Goal: Book appointment/travel/reservation

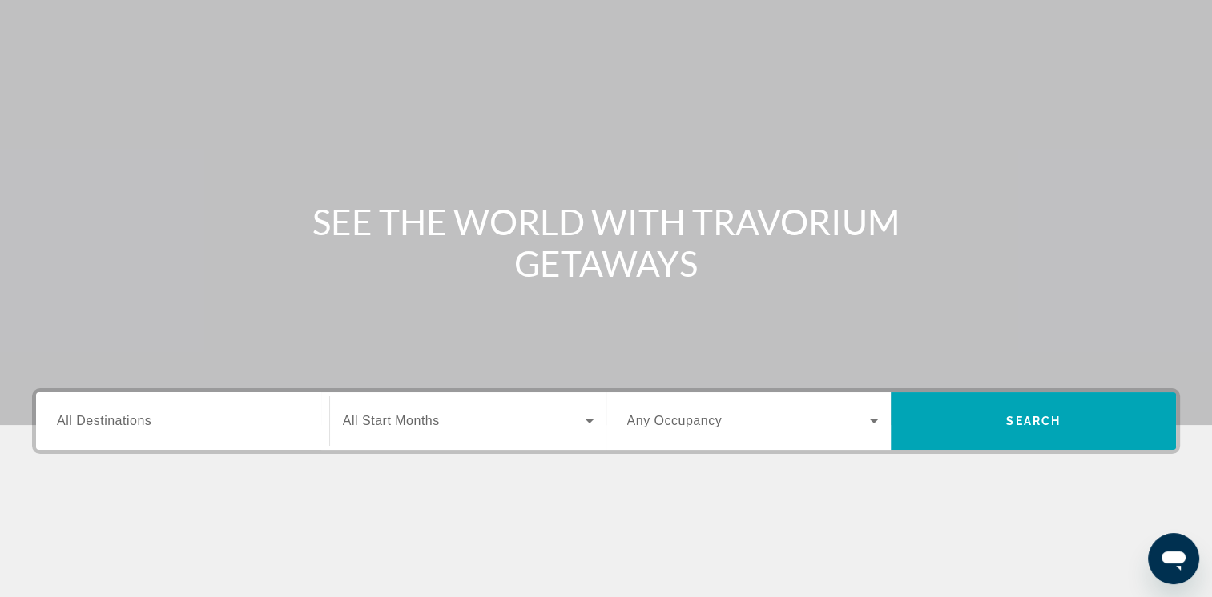
scroll to position [58, 0]
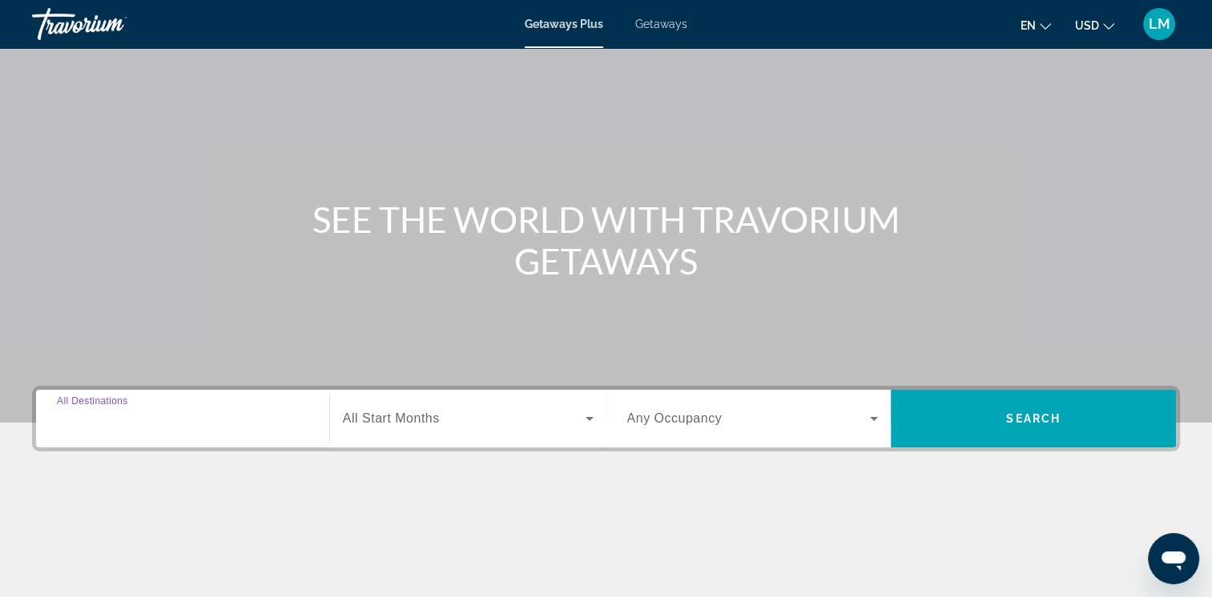
click at [179, 415] on input "Destination All Destinations" at bounding box center [182, 419] width 251 height 19
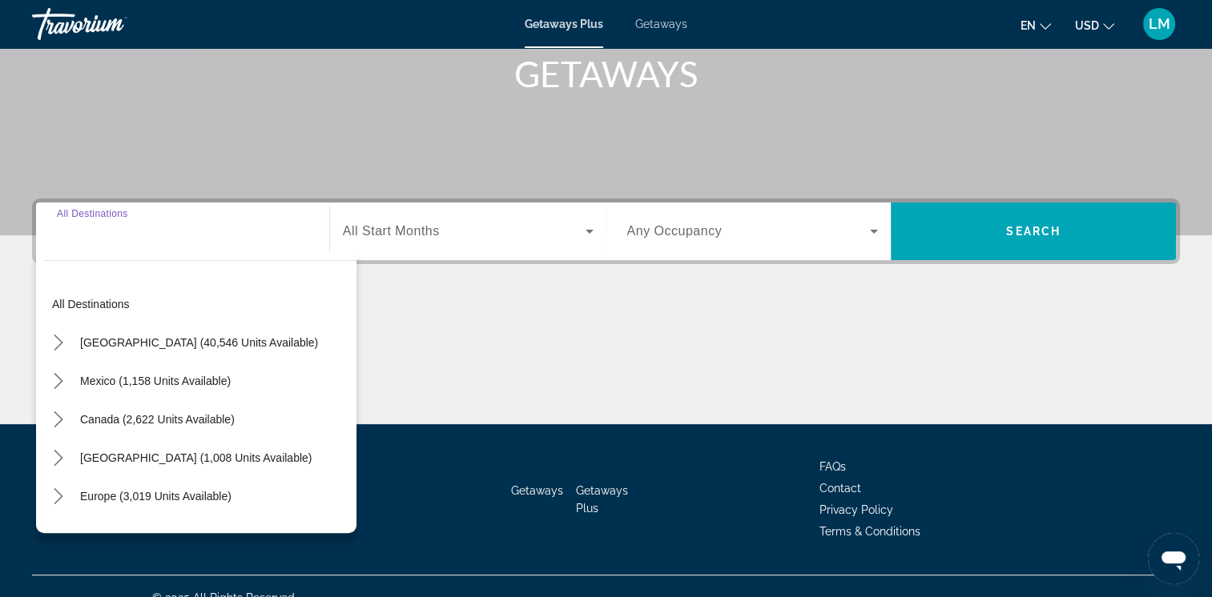
scroll to position [268, 0]
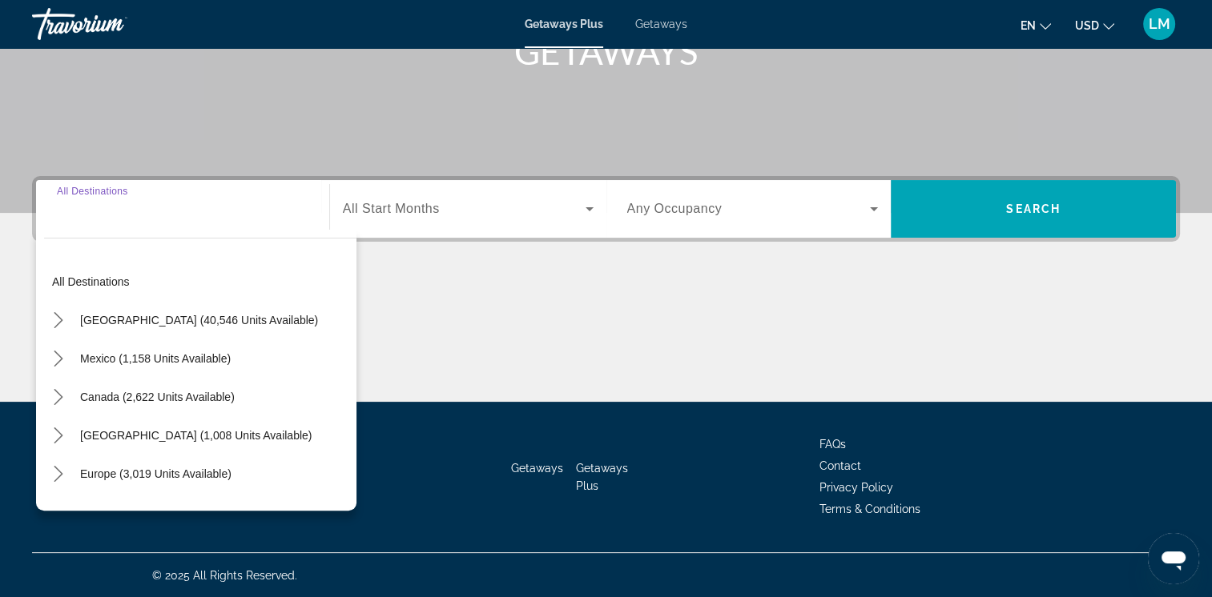
click at [93, 214] on input "Destination All Destinations" at bounding box center [182, 209] width 251 height 19
click at [161, 354] on span "Mexico (1,158 units available)" at bounding box center [155, 358] width 151 height 13
type input "**********"
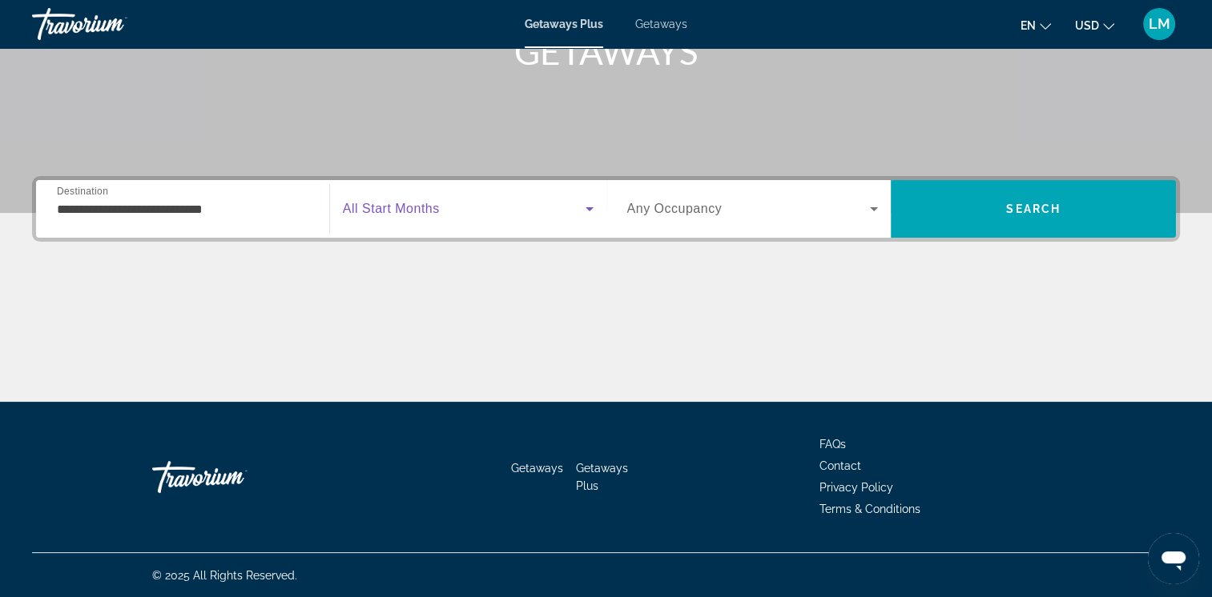
click at [587, 216] on icon "Search widget" at bounding box center [589, 208] width 19 height 19
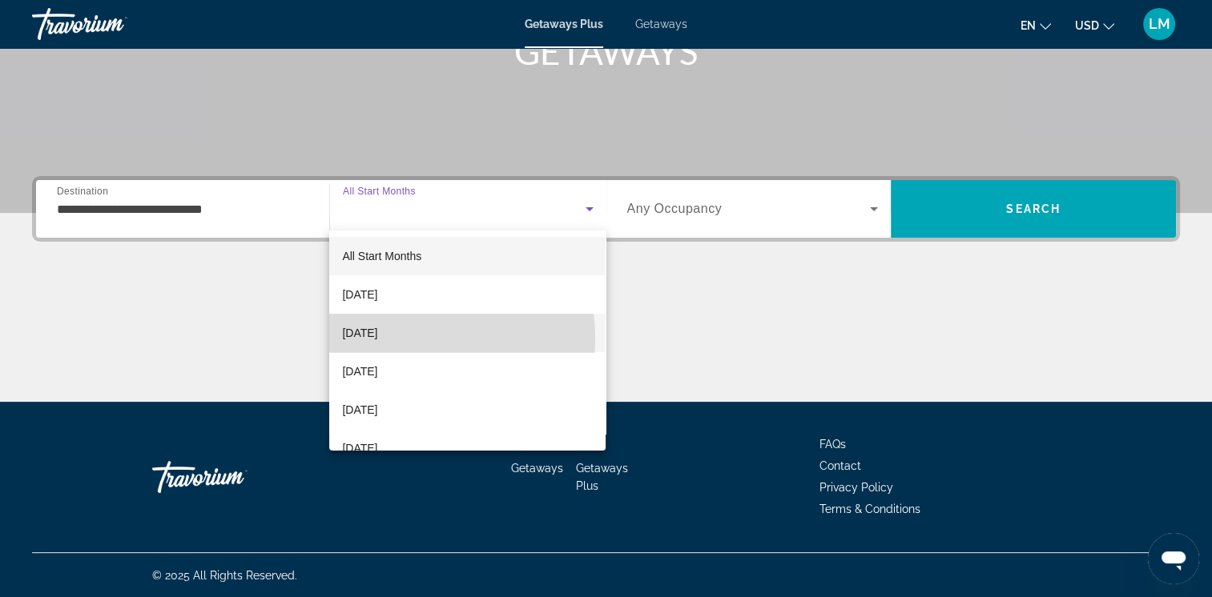
click at [377, 339] on span "[DATE]" at bounding box center [359, 333] width 35 height 19
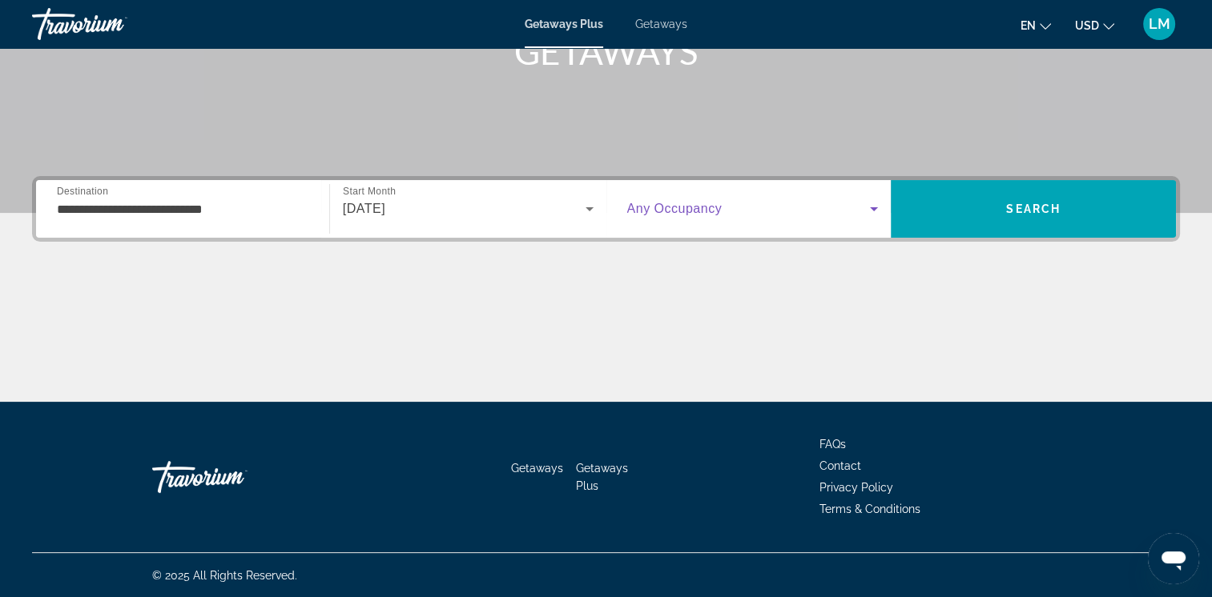
click at [871, 213] on icon "Search widget" at bounding box center [873, 208] width 19 height 19
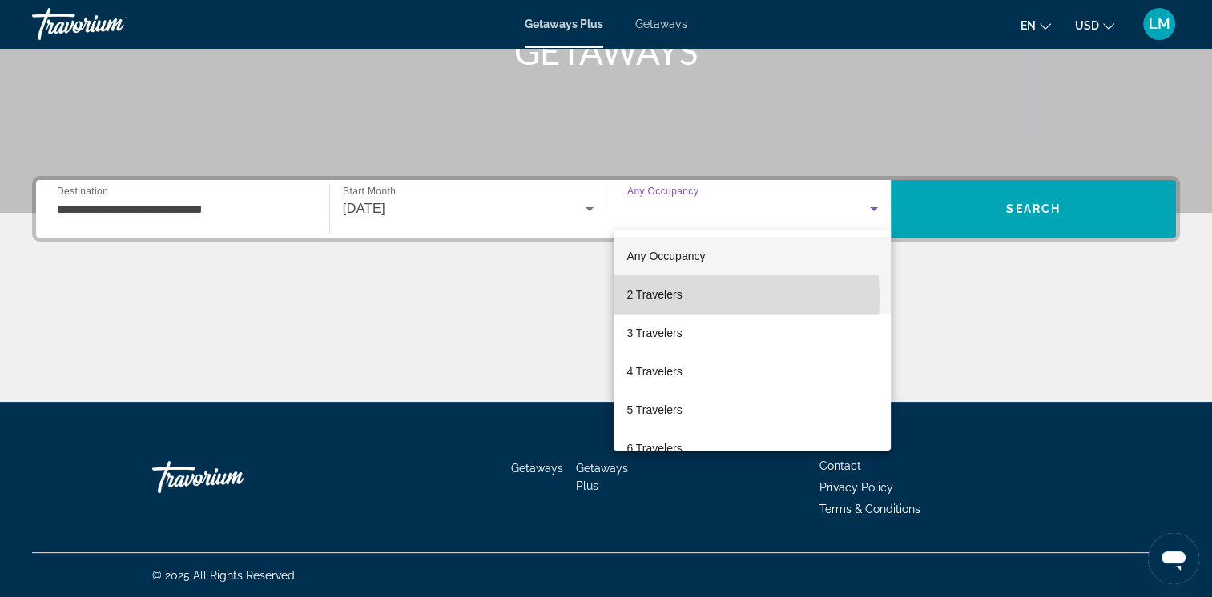
click at [654, 297] on span "2 Travelers" at bounding box center [653, 294] width 55 height 19
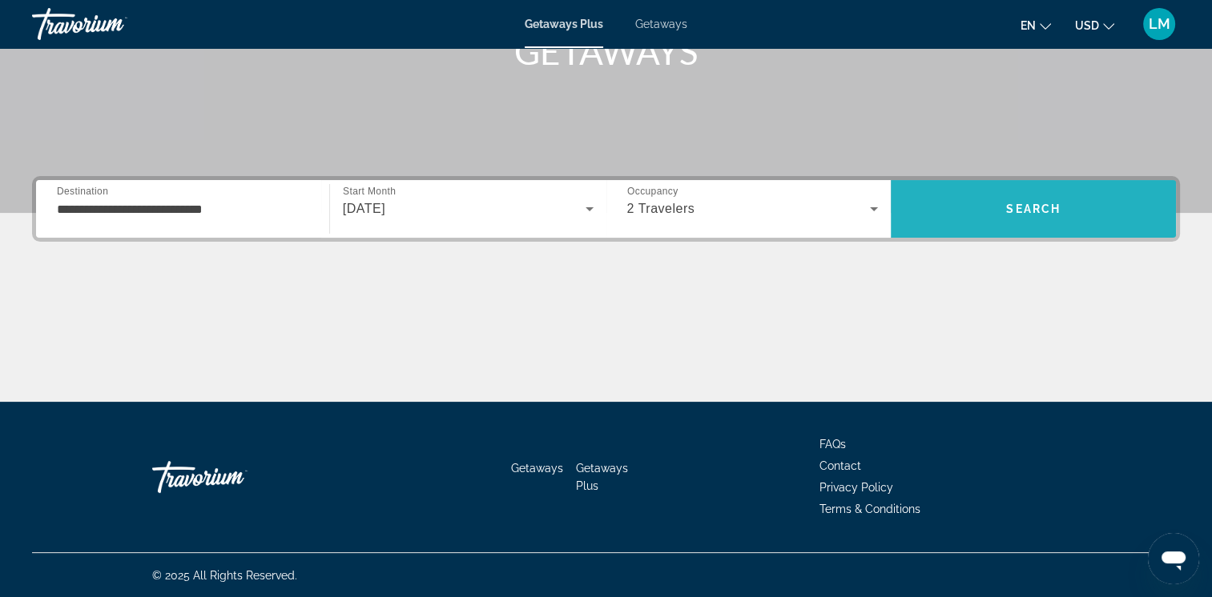
click at [1038, 201] on span "Search" at bounding box center [1033, 209] width 285 height 38
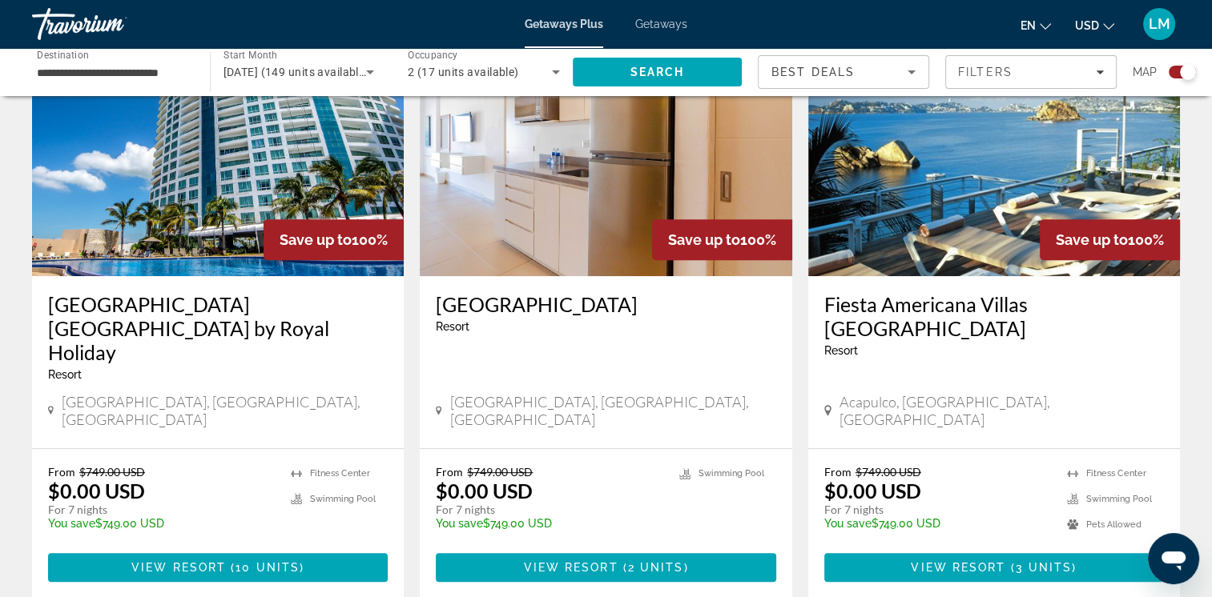
scroll to position [643, 0]
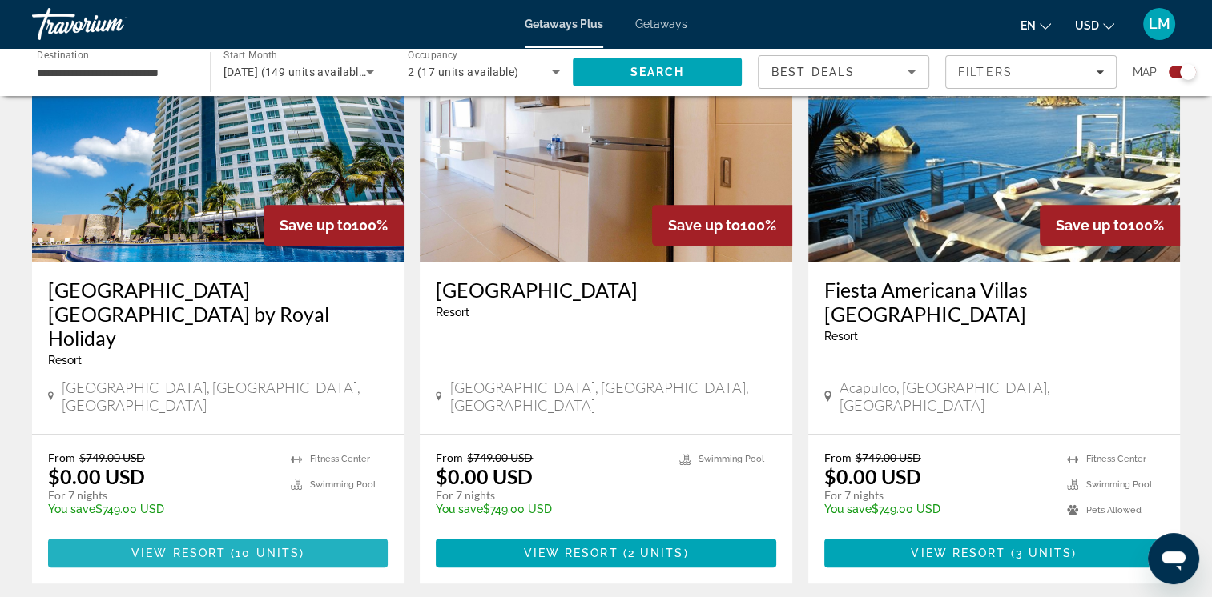
click at [199, 547] on span "View Resort" at bounding box center [178, 553] width 95 height 13
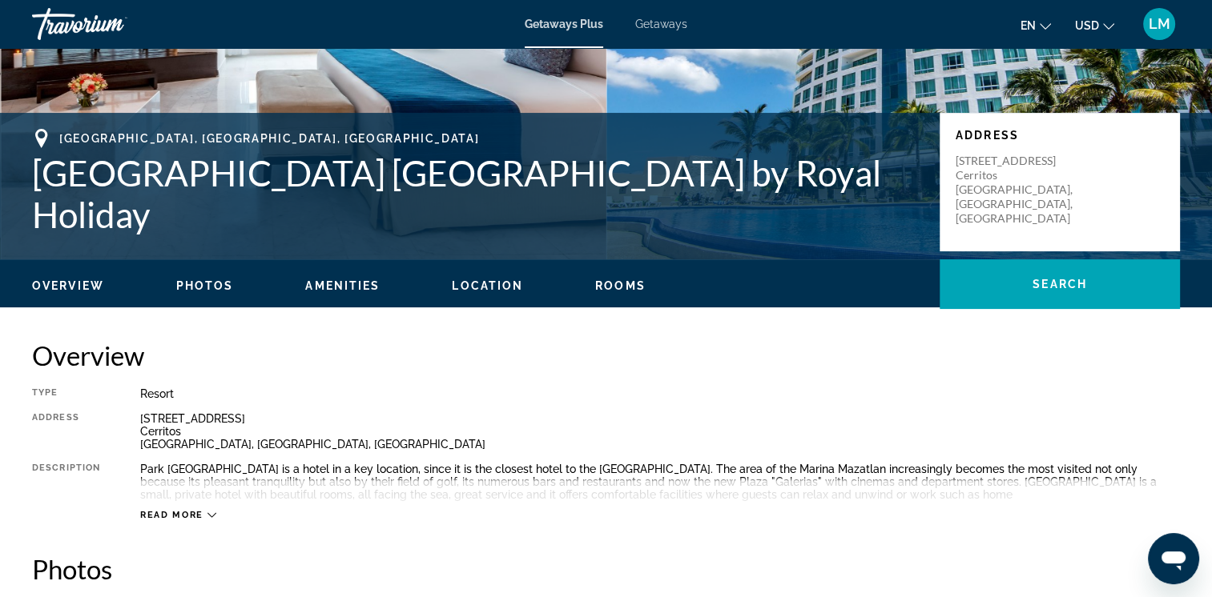
scroll to position [284, 0]
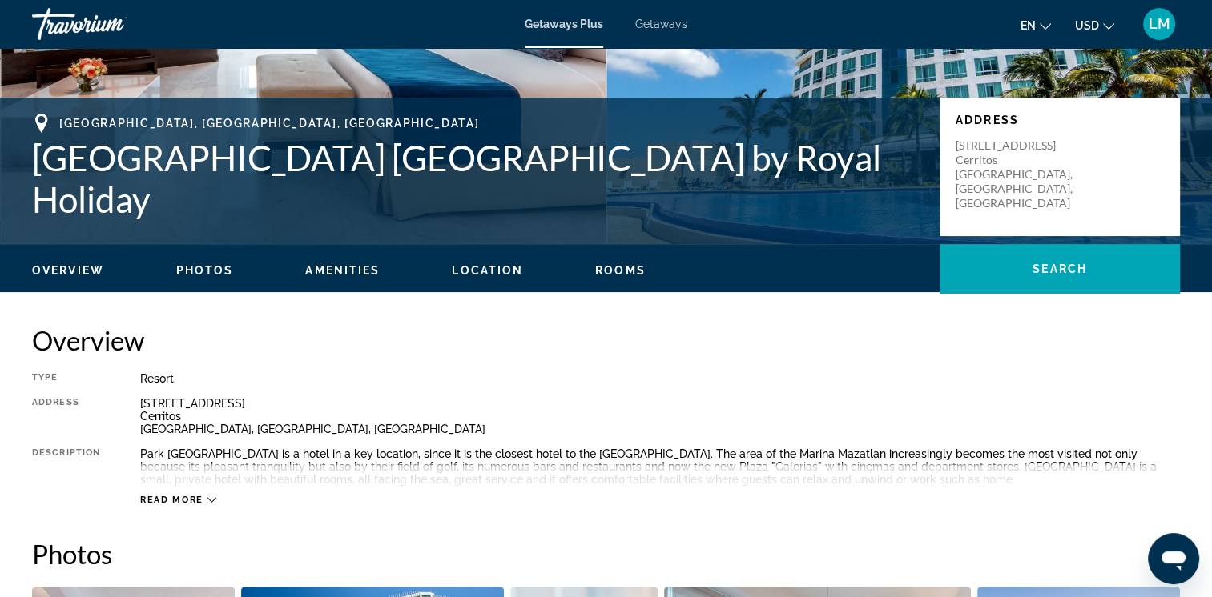
click at [208, 499] on icon "Main content" at bounding box center [211, 500] width 9 height 5
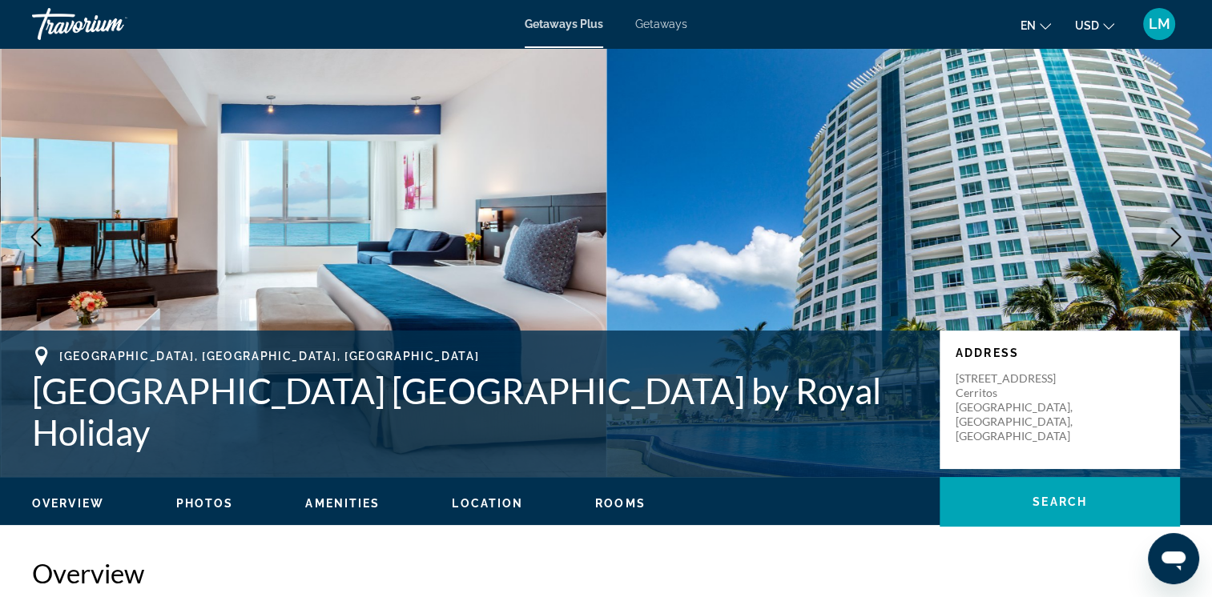
scroll to position [0, 0]
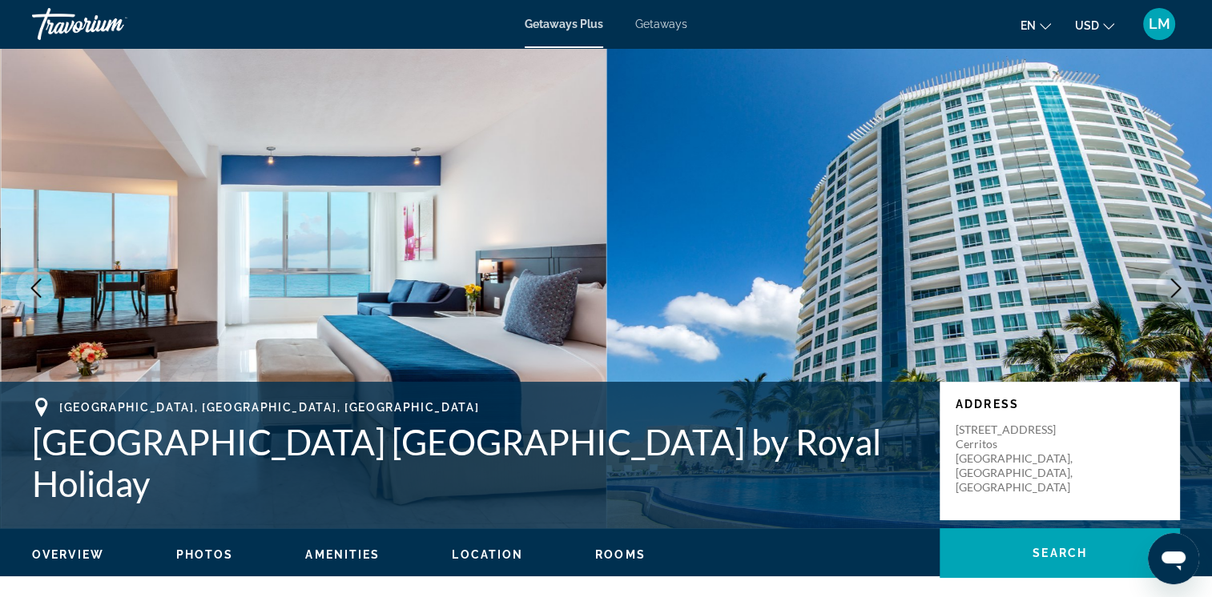
click at [1156, 26] on span "LM" at bounding box center [1159, 24] width 22 height 16
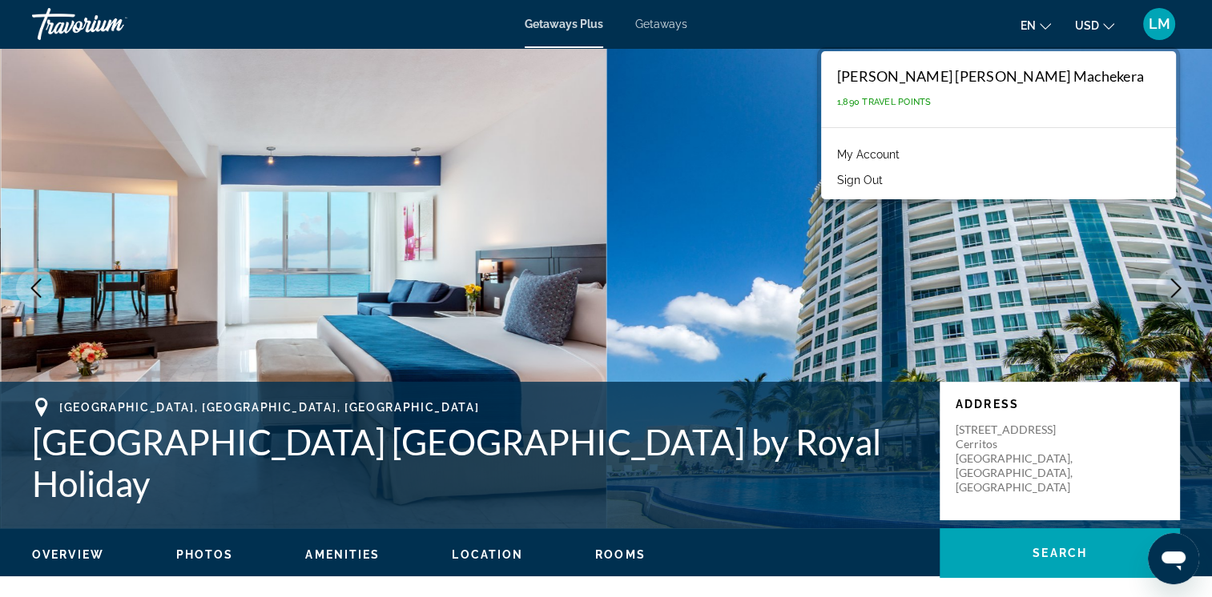
click at [807, 157] on img "Main content" at bounding box center [909, 288] width 606 height 481
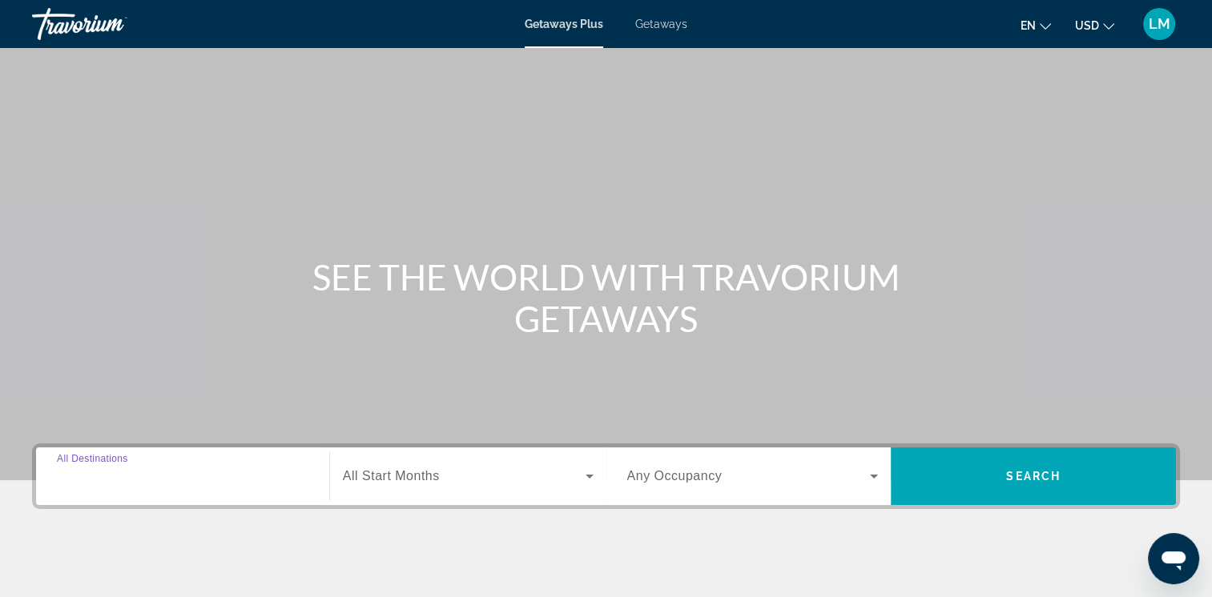
click at [280, 476] on input "Destination All Destinations" at bounding box center [182, 477] width 251 height 19
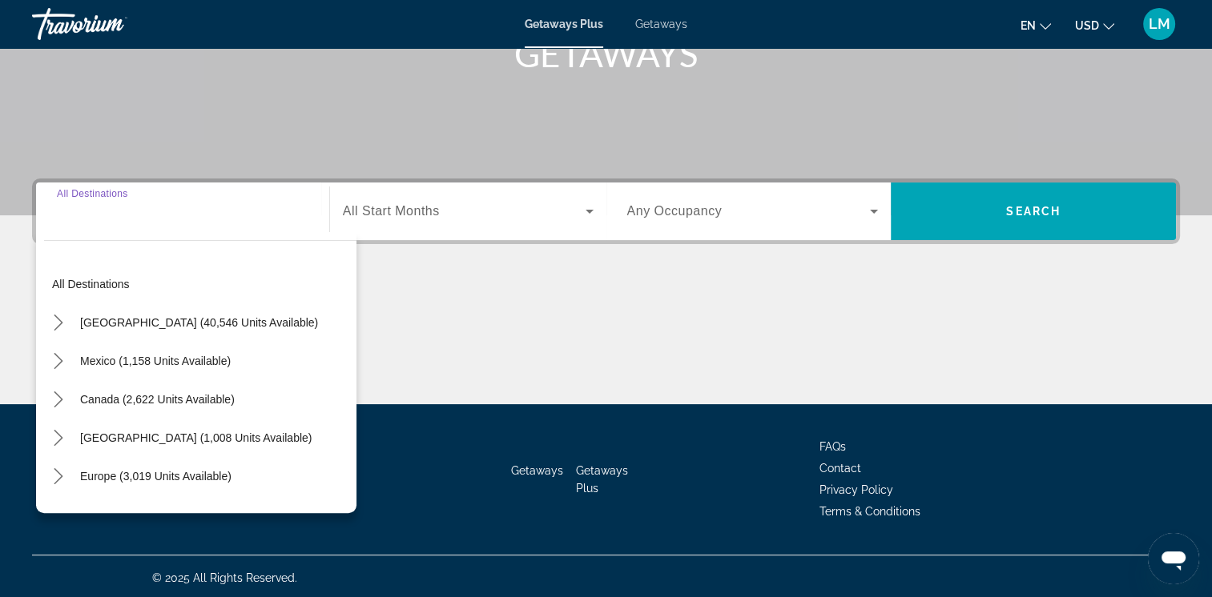
scroll to position [268, 0]
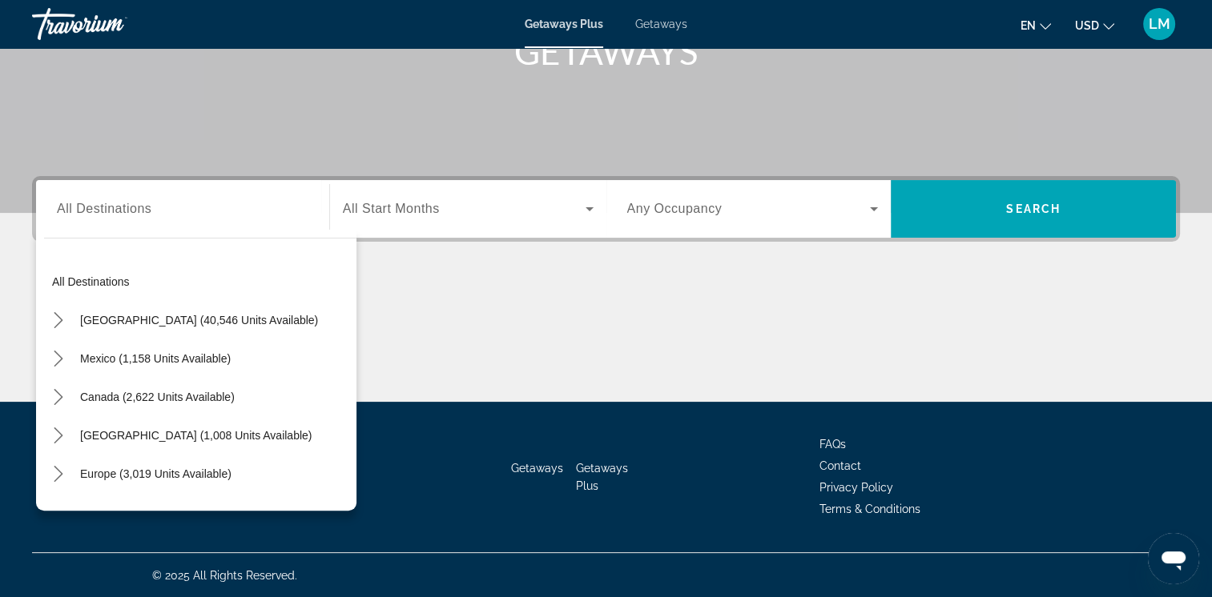
click at [84, 192] on div "Destination All Destinations" at bounding box center [182, 210] width 251 height 46
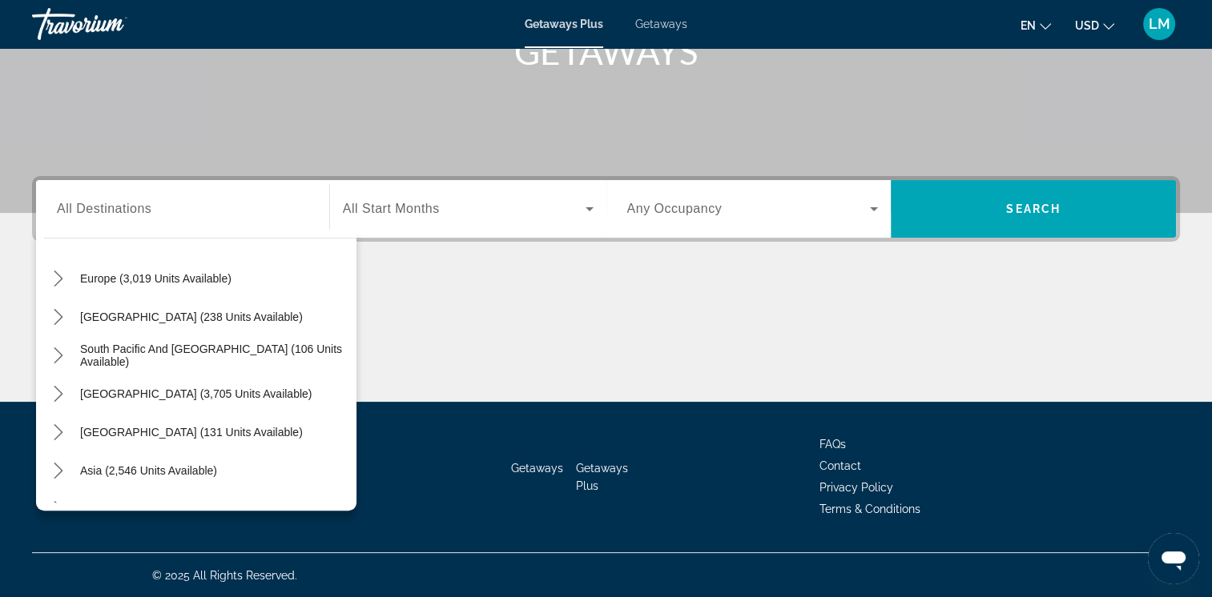
scroll to position [259, 0]
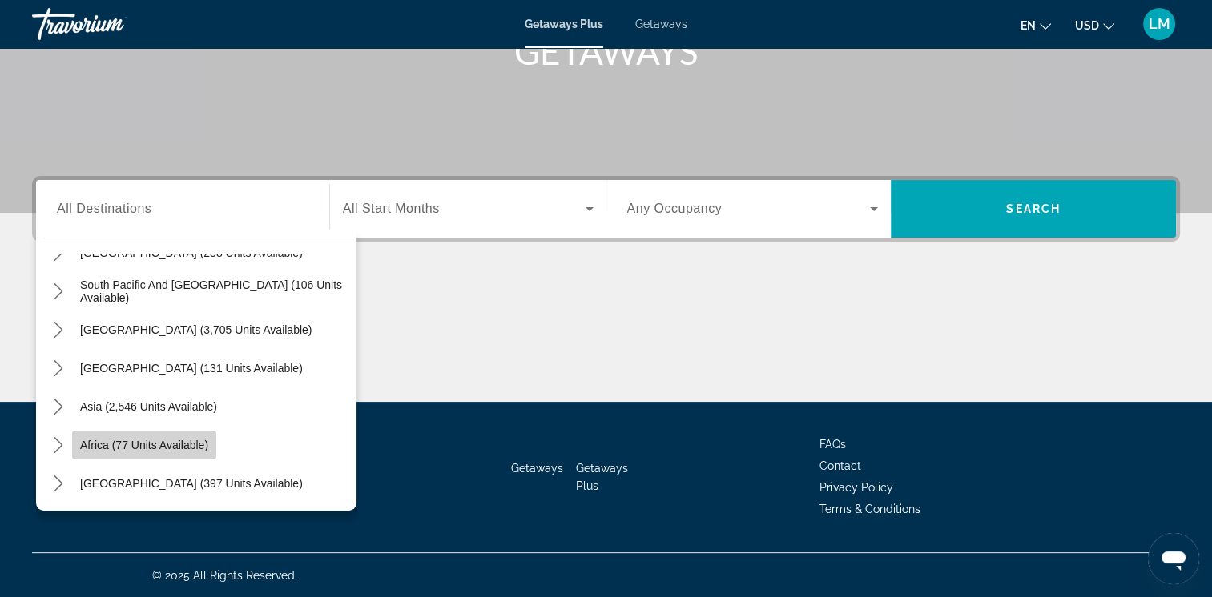
click at [97, 444] on span "Africa (77 units available)" at bounding box center [144, 445] width 128 height 13
type input "**********"
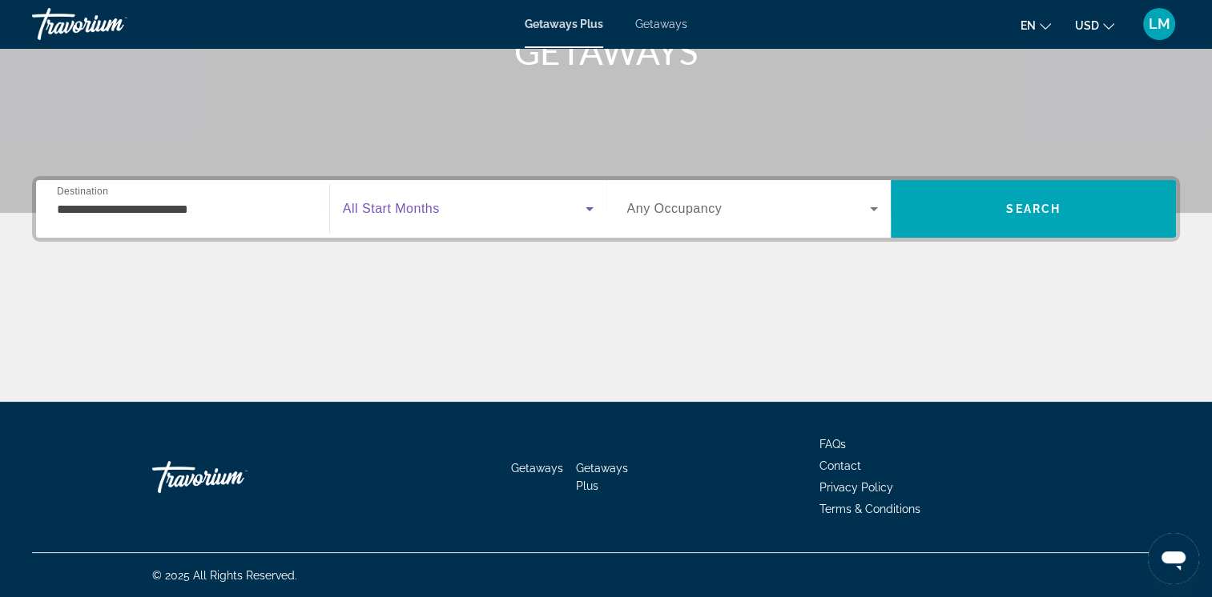
click at [590, 213] on icon "Search widget" at bounding box center [589, 208] width 19 height 19
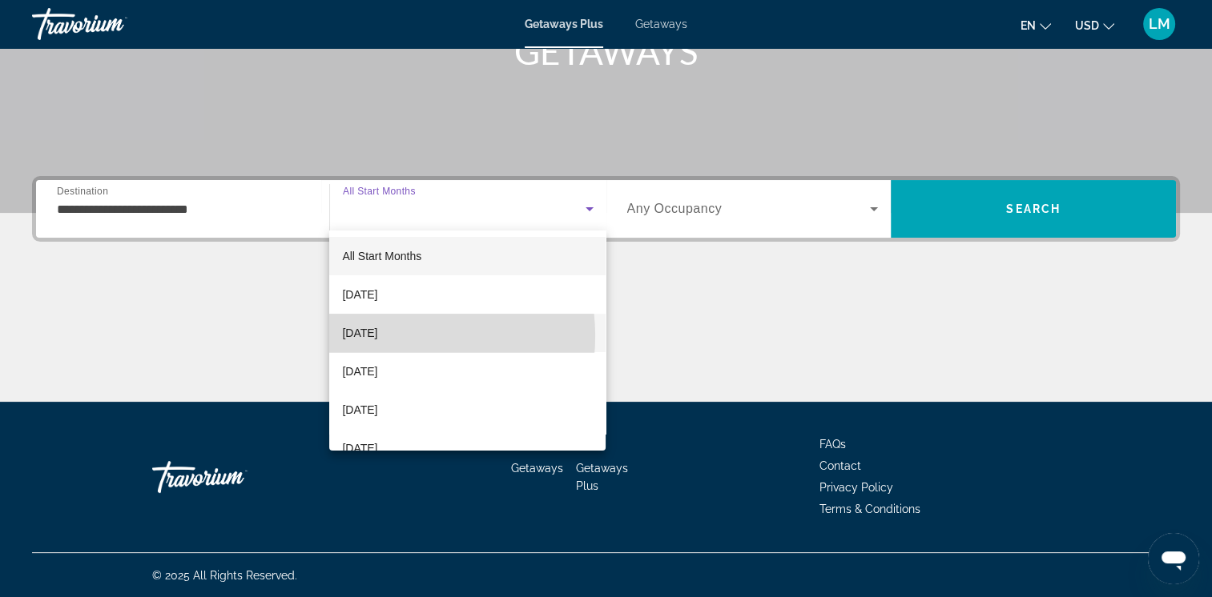
click at [377, 336] on span "[DATE]" at bounding box center [359, 333] width 35 height 19
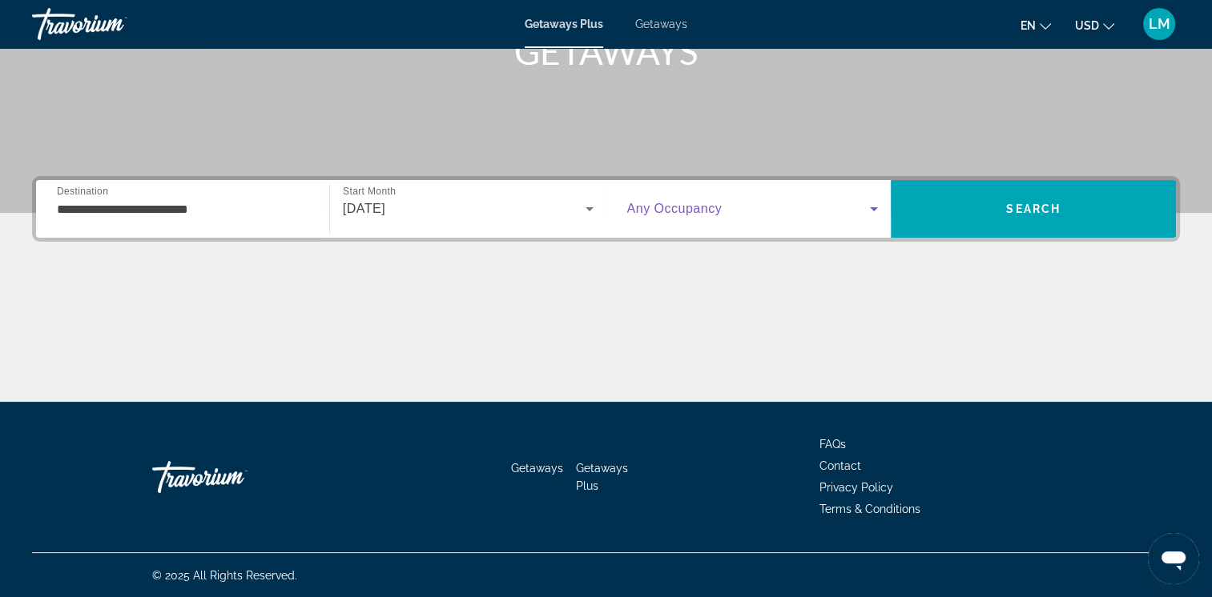
click at [875, 207] on icon "Search widget" at bounding box center [873, 208] width 19 height 19
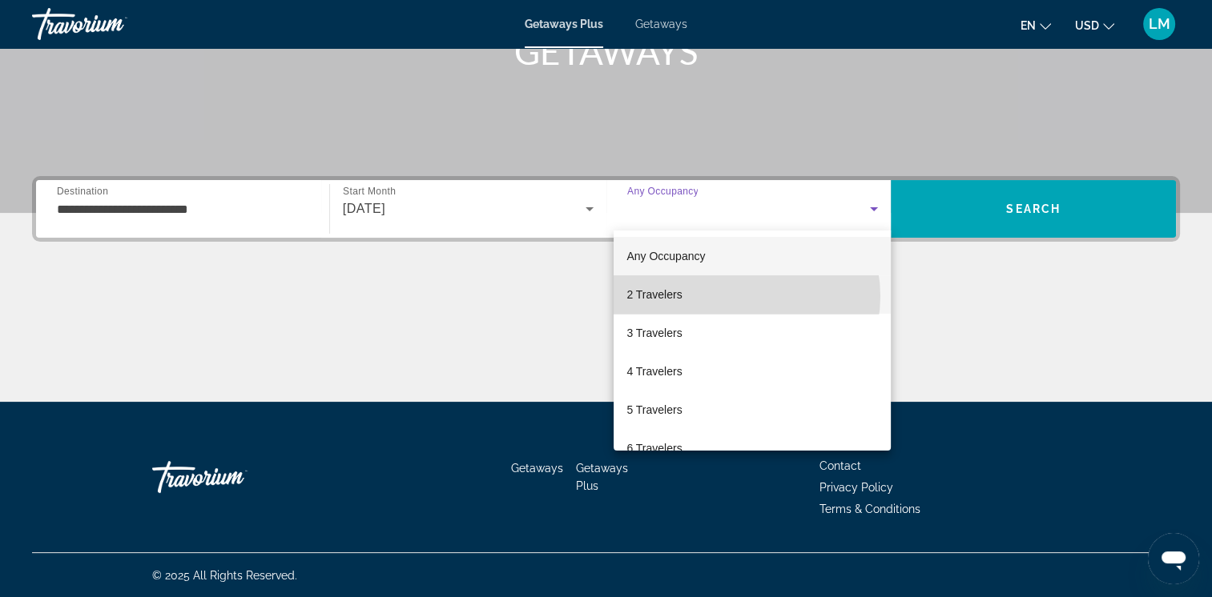
click at [740, 296] on mat-option "2 Travelers" at bounding box center [751, 295] width 277 height 38
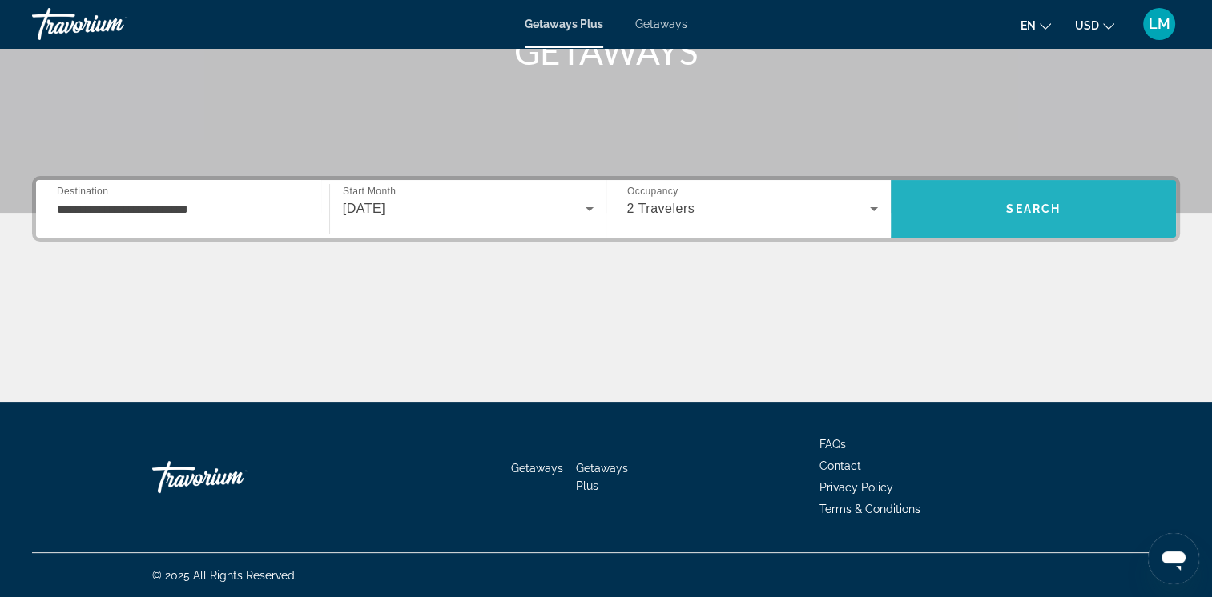
click at [1047, 207] on span "Search" at bounding box center [1033, 209] width 54 height 13
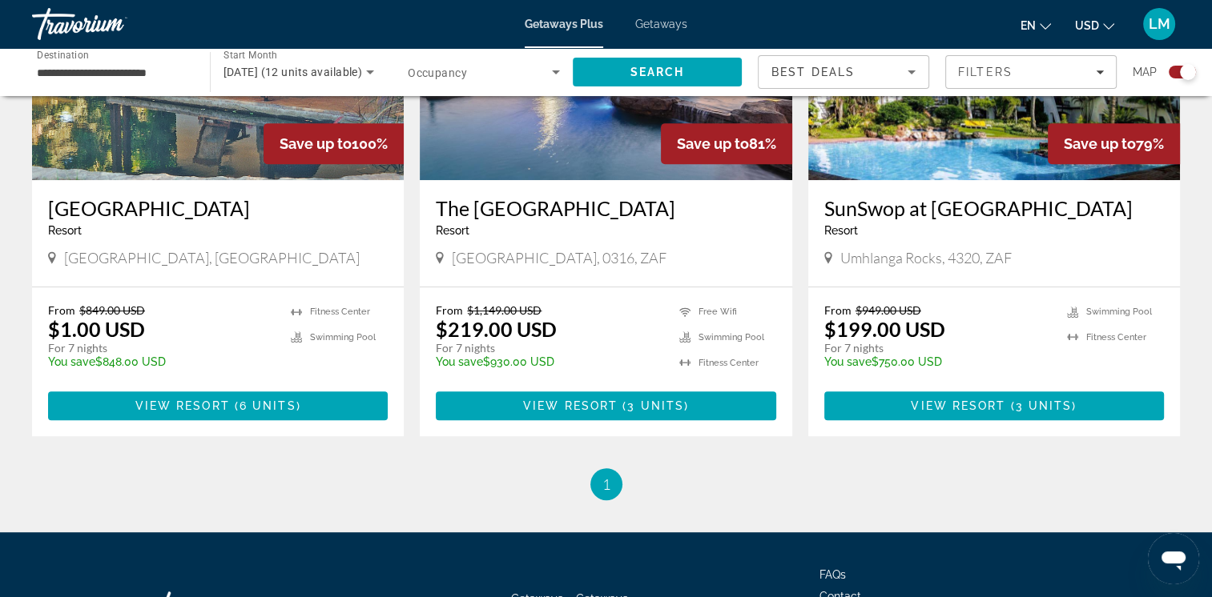
scroll to position [720, 0]
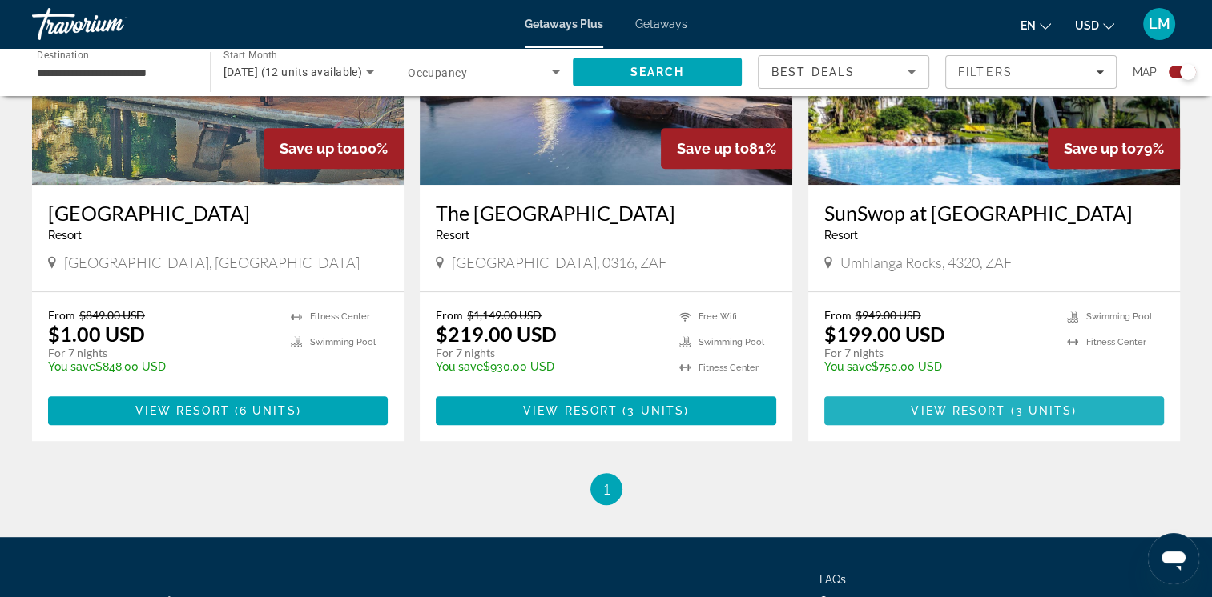
click at [976, 402] on span "Main content" at bounding box center [994, 411] width 340 height 38
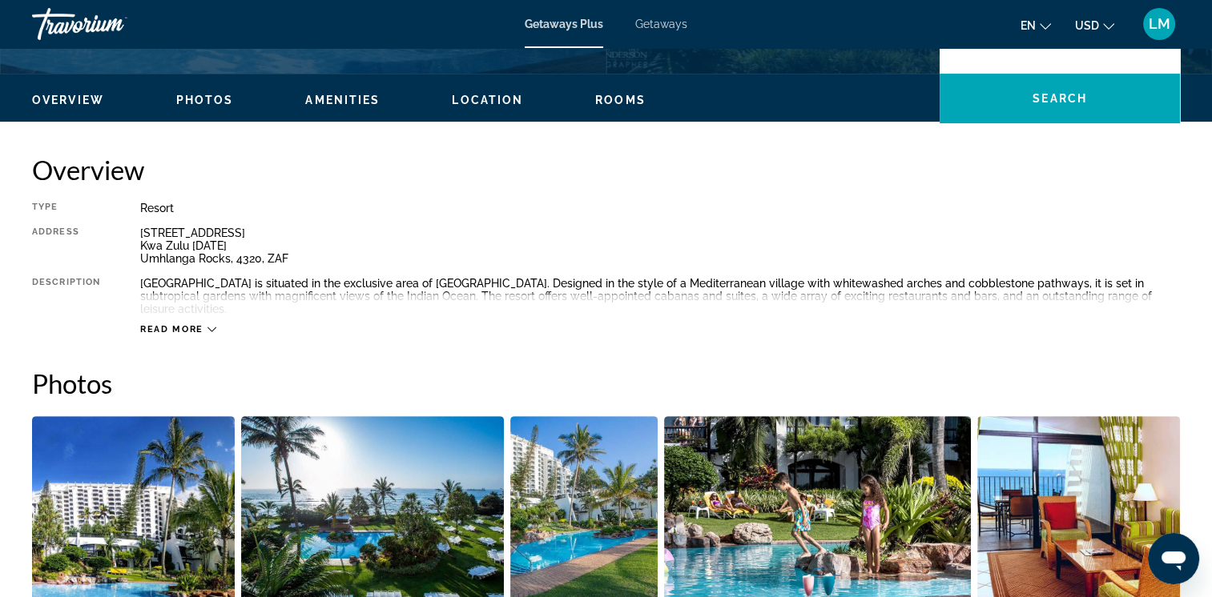
scroll to position [436, 0]
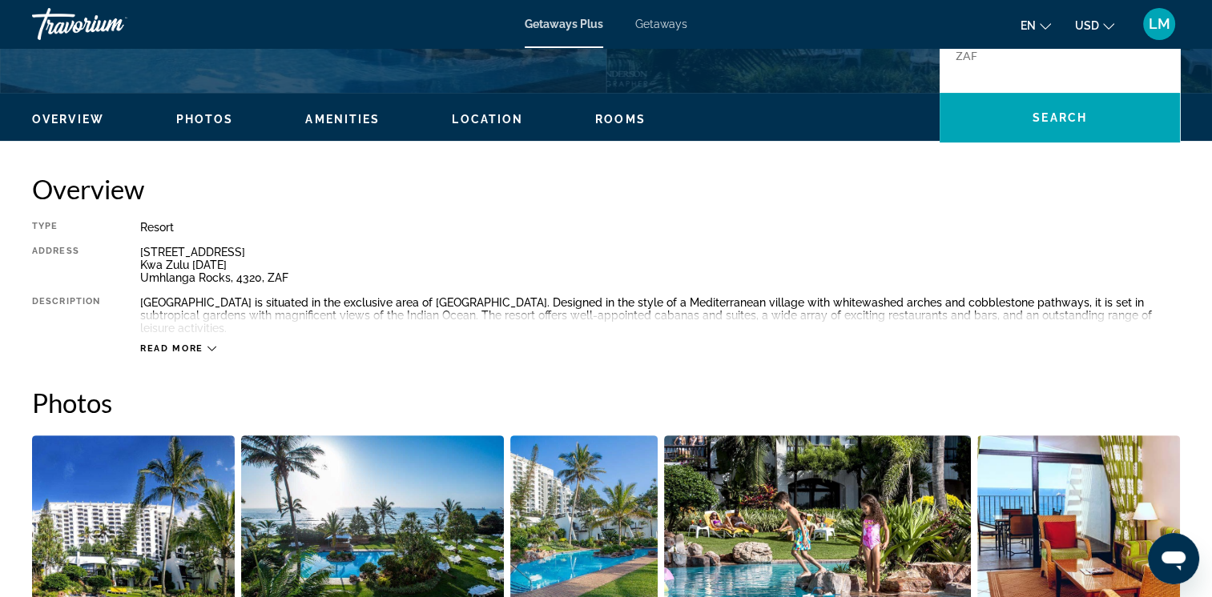
click at [209, 344] on icon "Main content" at bounding box center [211, 348] width 9 height 9
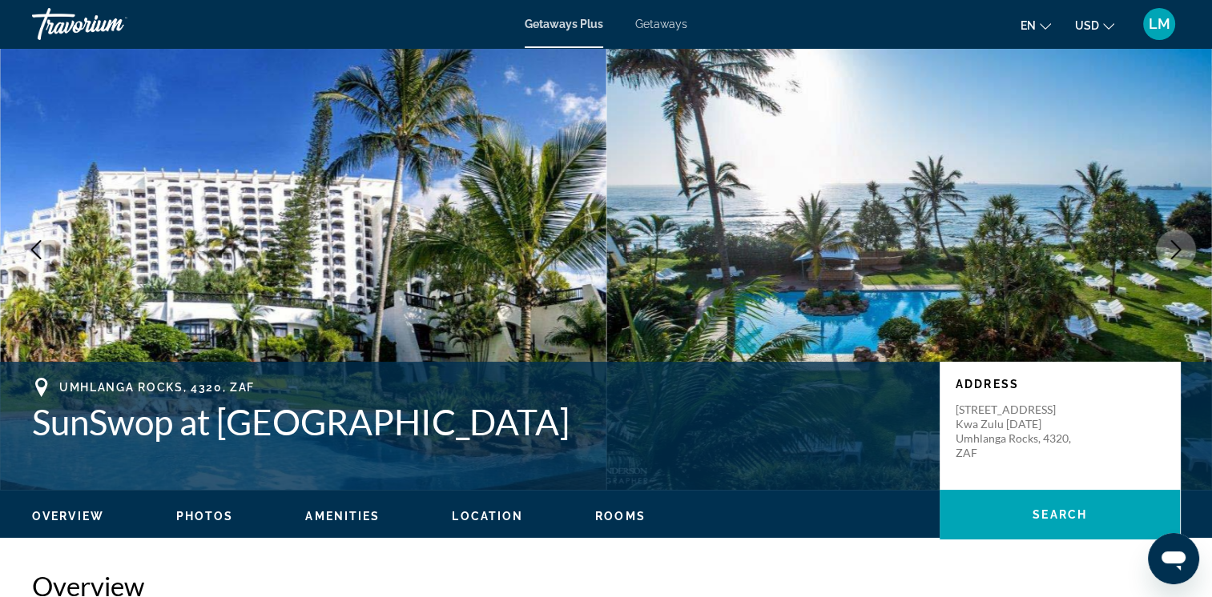
scroll to position [0, 0]
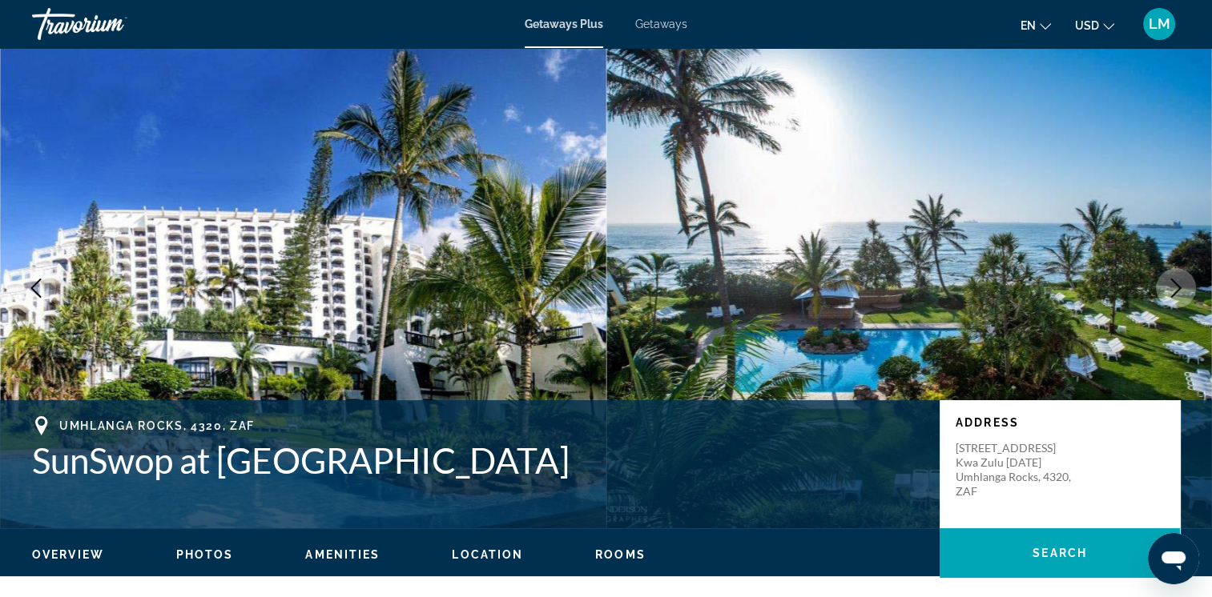
drag, startPoint x: 1174, startPoint y: 0, endPoint x: 814, endPoint y: 158, distance: 393.4
click at [814, 158] on img "Main content" at bounding box center [909, 288] width 606 height 481
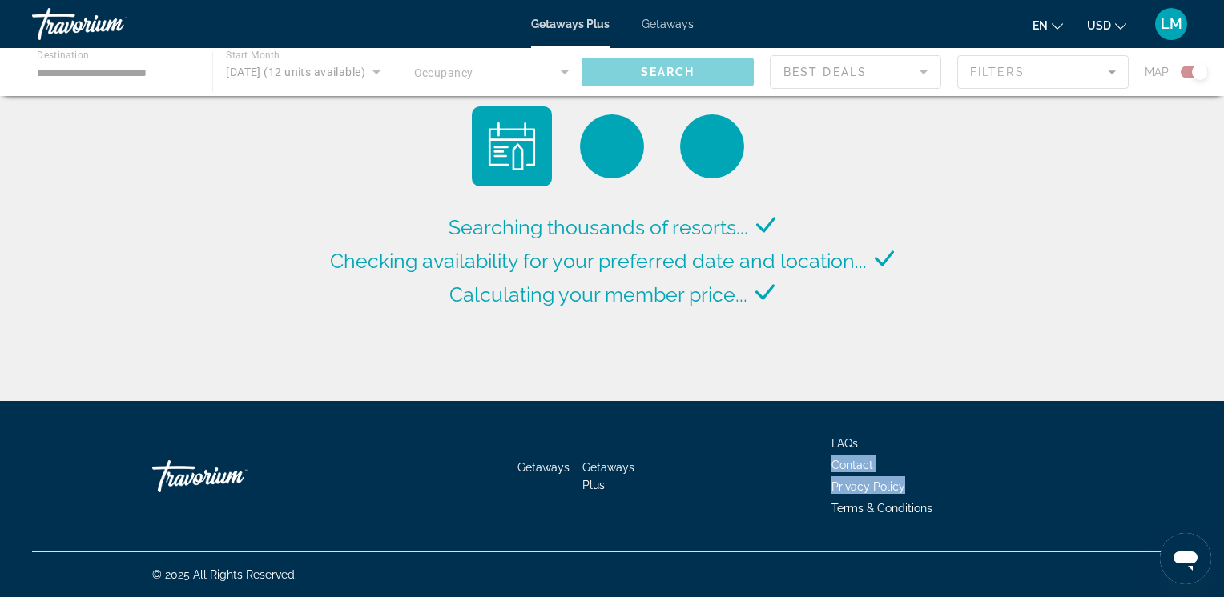
drag, startPoint x: 1223, startPoint y: 453, endPoint x: 1226, endPoint y: 485, distance: 32.2
click at [1223, 485] on html "**********" at bounding box center [612, 298] width 1224 height 597
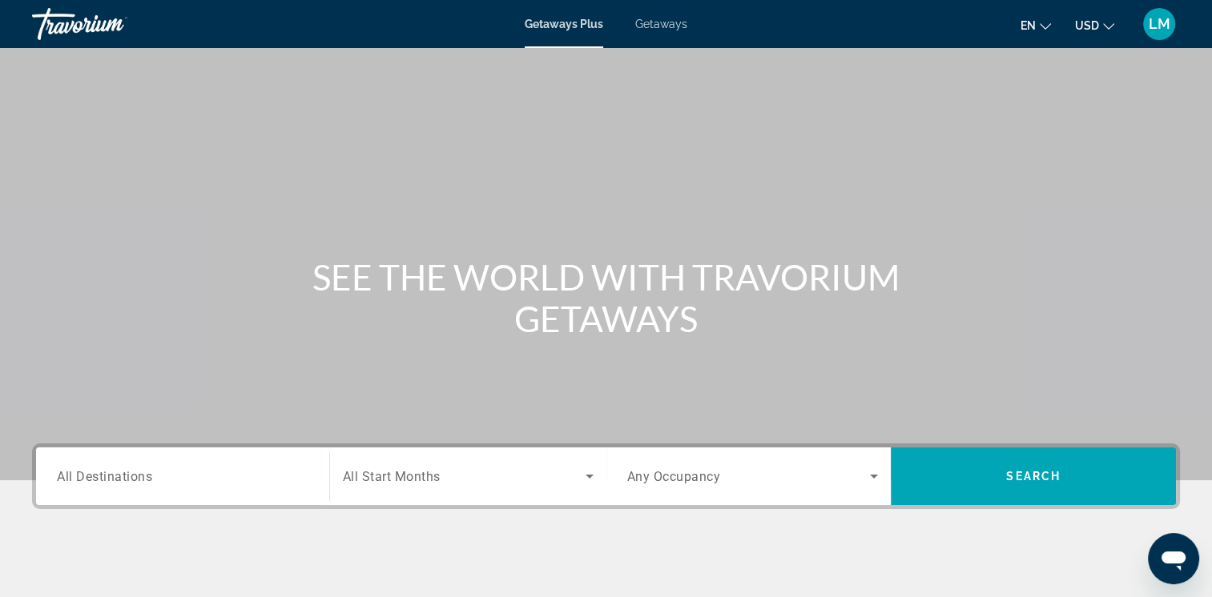
click at [1154, 21] on span "LM" at bounding box center [1159, 24] width 22 height 16
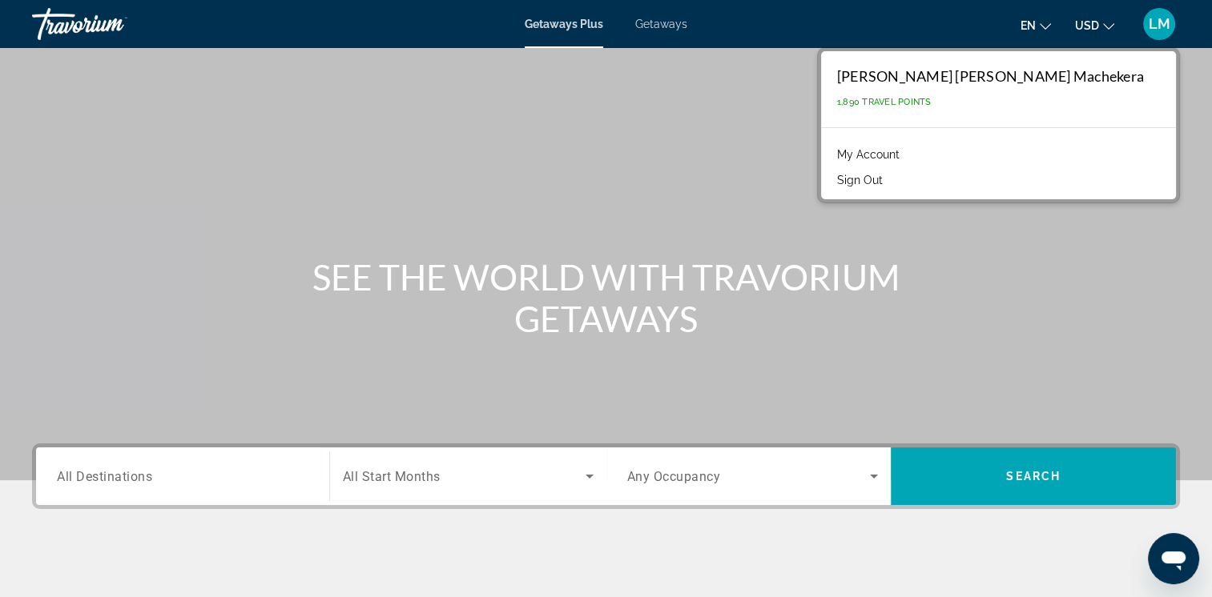
click at [891, 183] on button "Sign Out" at bounding box center [860, 180] width 62 height 21
